Goal: Find specific page/section: Find specific page/section

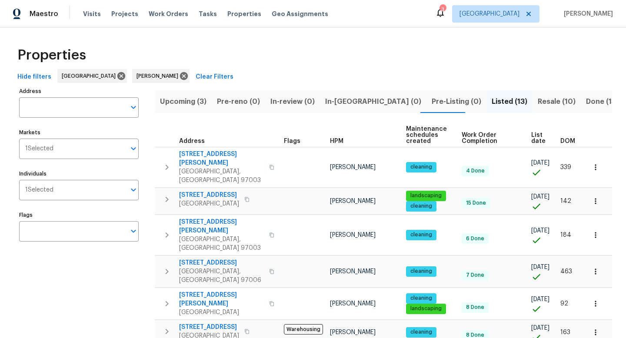
click at [194, 101] on span "Upcoming (3)" at bounding box center [183, 102] width 47 height 12
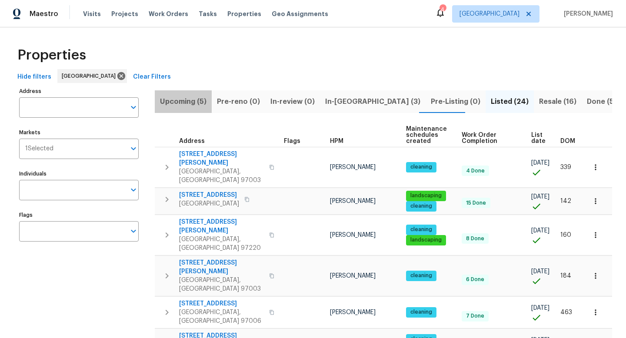
click at [184, 103] on span "Upcoming (5)" at bounding box center [183, 102] width 47 height 12
